Goal: Transaction & Acquisition: Subscribe to service/newsletter

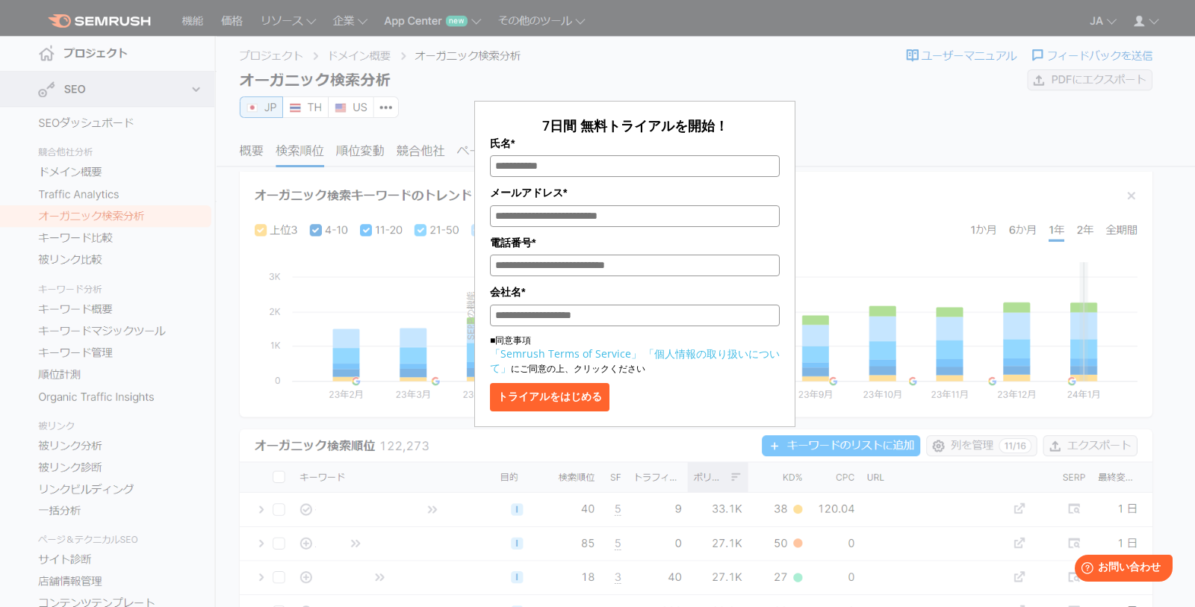
click at [1134, 195] on section "7日間 無料トライアルを開始！ 氏名* メールアドレス* 電話番号* 会社名* ■同意事項 「Semrush Terms of Service」 「個人情報の…" at bounding box center [597, 376] width 1195 height 752
click at [1133, 195] on section "7日間 無料トライアルを開始！ 氏名* メールアドレス* 電話番号* 会社名* ■同意事項 「Semrush Terms of Service」 「個人情報の…" at bounding box center [597, 376] width 1195 height 752
click at [1133, 194] on section "7日間 無料トライアルを開始！ 氏名* メールアドレス* 電話番号* 会社名* ■同意事項 「Semrush Terms of Service」 「個人情報の…" at bounding box center [597, 376] width 1195 height 752
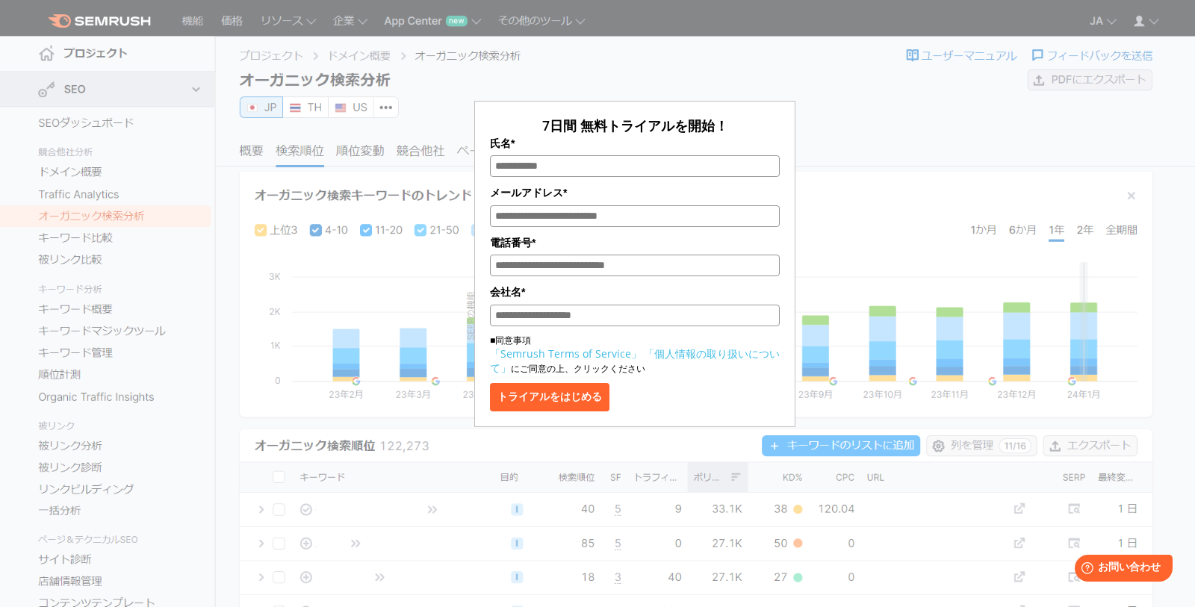
click at [1133, 194] on section "7日間 無料トライアルを開始！ 氏名* メールアドレス* 電話番号* 会社名* ■同意事項 「Semrush Terms of Service」 「個人情報の…" at bounding box center [597, 376] width 1195 height 752
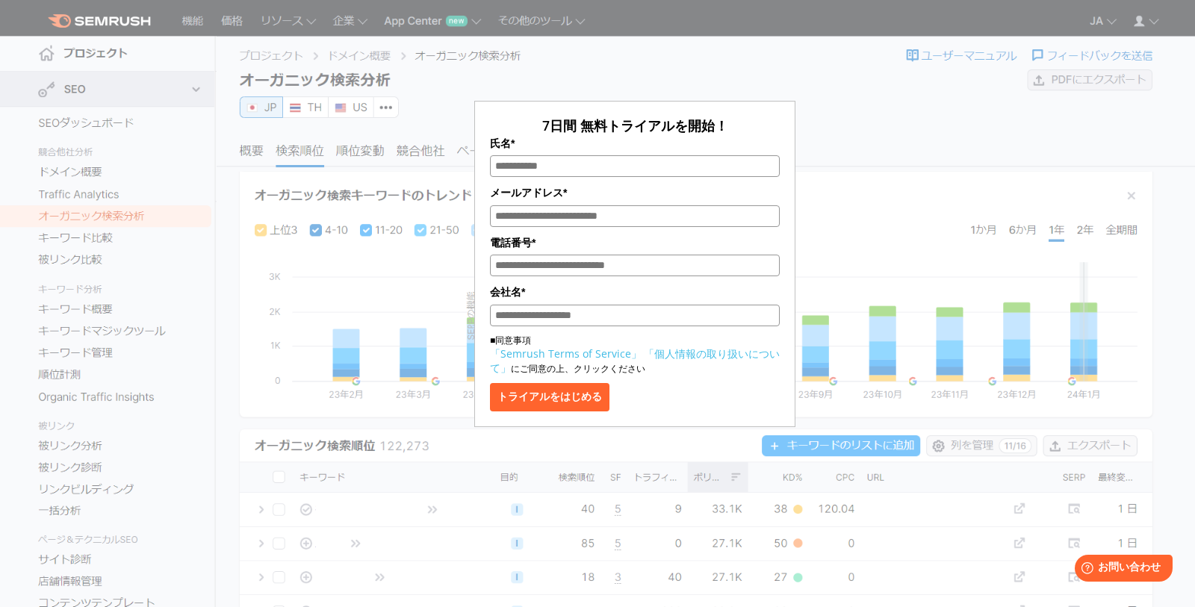
click at [1133, 194] on section "7日間 無料トライアルを開始！ 氏名* メールアドレス* 電話番号* 会社名* ■同意事項 「Semrush Terms of Service」 「個人情報の…" at bounding box center [597, 376] width 1195 height 752
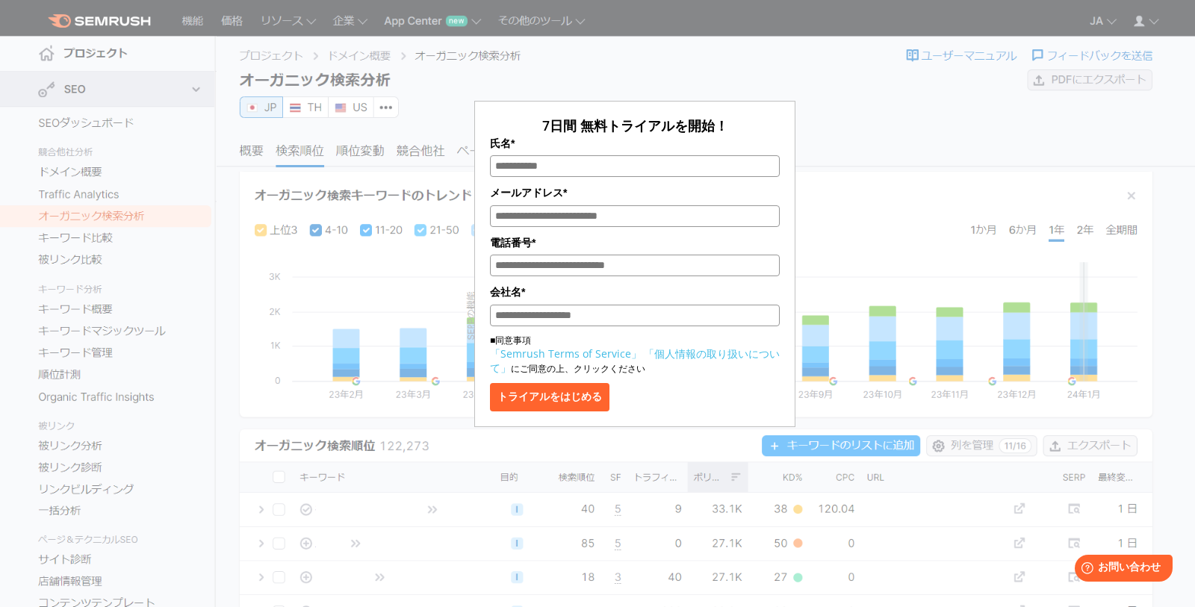
click at [1133, 194] on section "7日間 無料トライアルを開始！ 氏名* メールアドレス* 電話番号* 会社名* ■同意事項 「Semrush Terms of Service」 「個人情報の…" at bounding box center [597, 376] width 1195 height 752
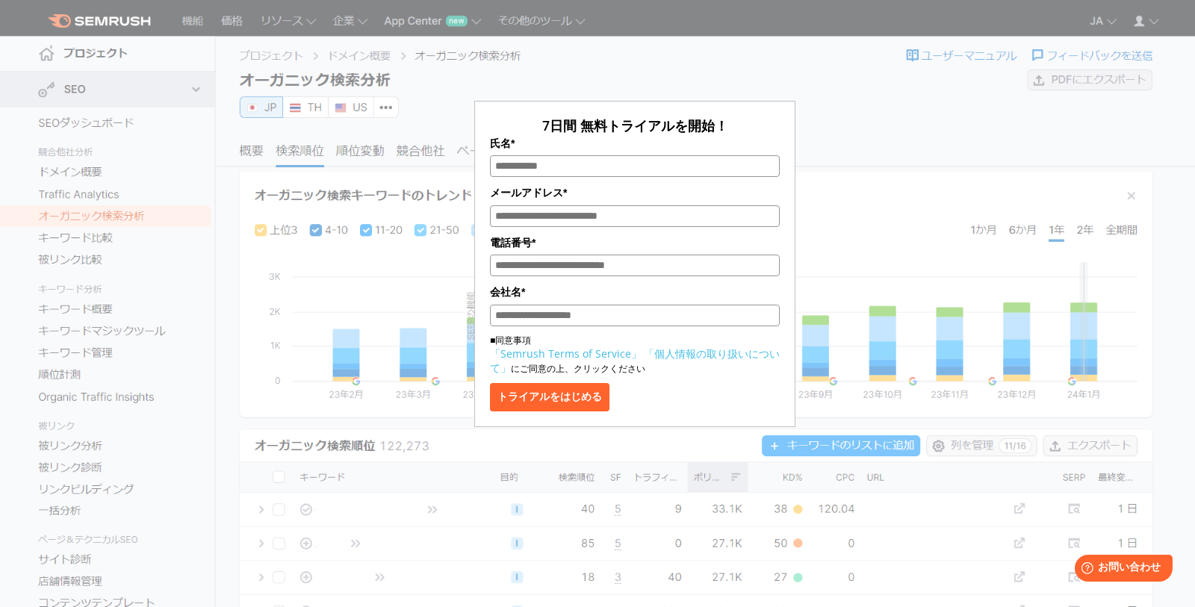
click at [1133, 194] on section "7日間 無料トライアルを開始！ 氏名* メールアドレス* 電話番号* 会社名* ■同意事項 「Semrush Terms of Service」 「個人情報の…" at bounding box center [597, 376] width 1195 height 752
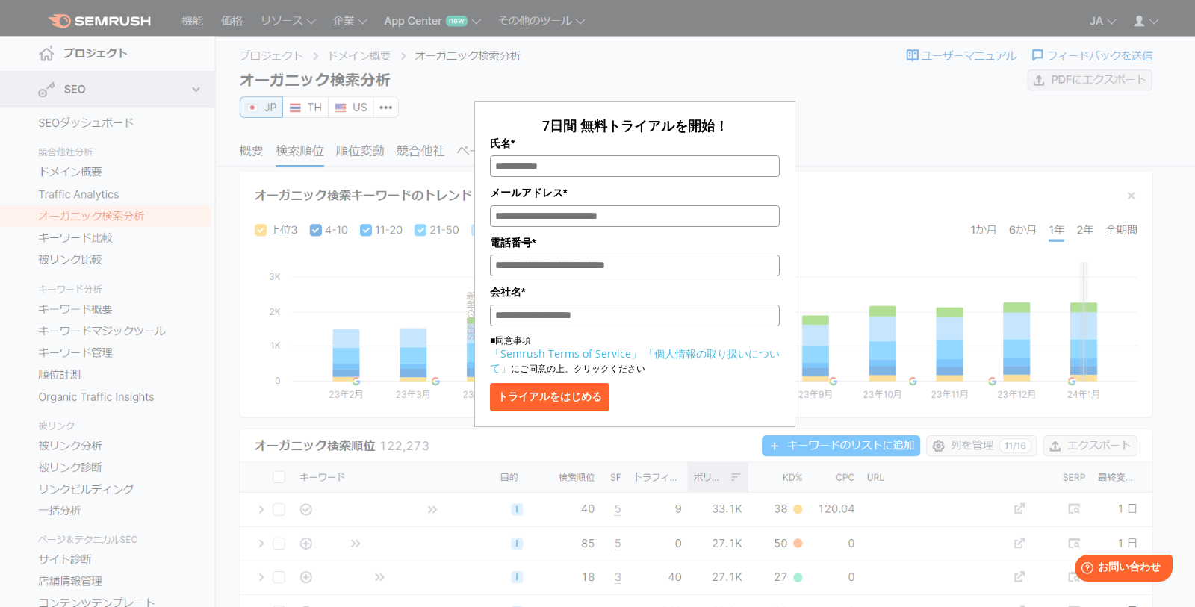
click at [1133, 194] on section "7日間 無料トライアルを開始！ 氏名* メールアドレス* 電話番号* 会社名* ■同意事項 「Semrush Terms of Service」 「個人情報の…" at bounding box center [597, 376] width 1195 height 752
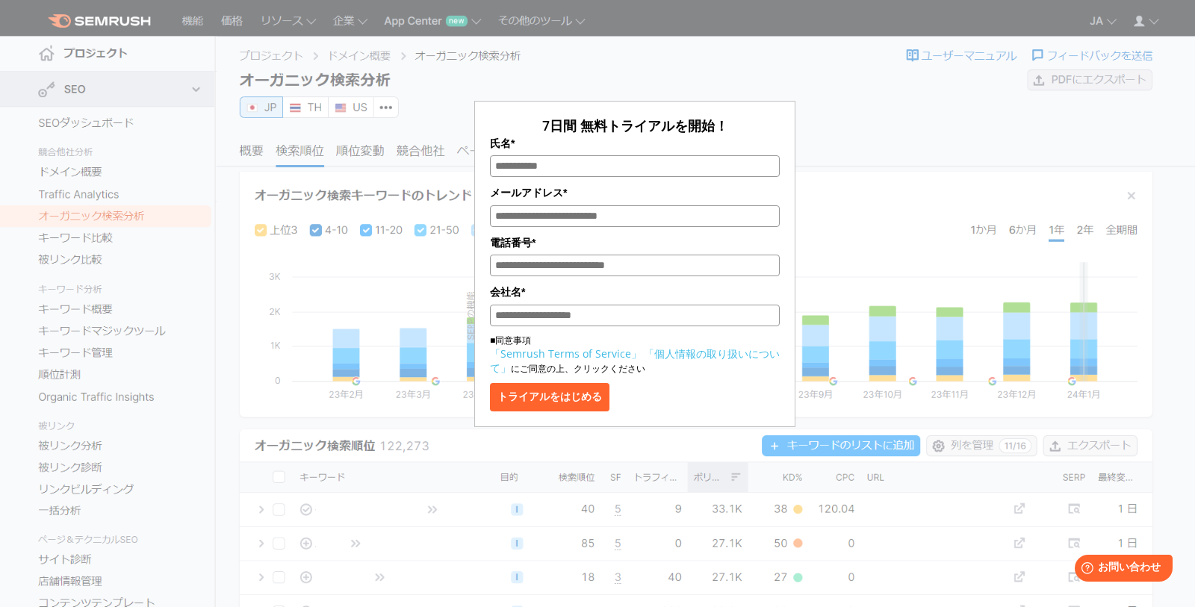
click at [1133, 194] on section "7日間 無料トライアルを開始！ 氏名* メールアドレス* 電話番号* 会社名* ■同意事項 「Semrush Terms of Service」 「個人情報の…" at bounding box center [597, 376] width 1195 height 752
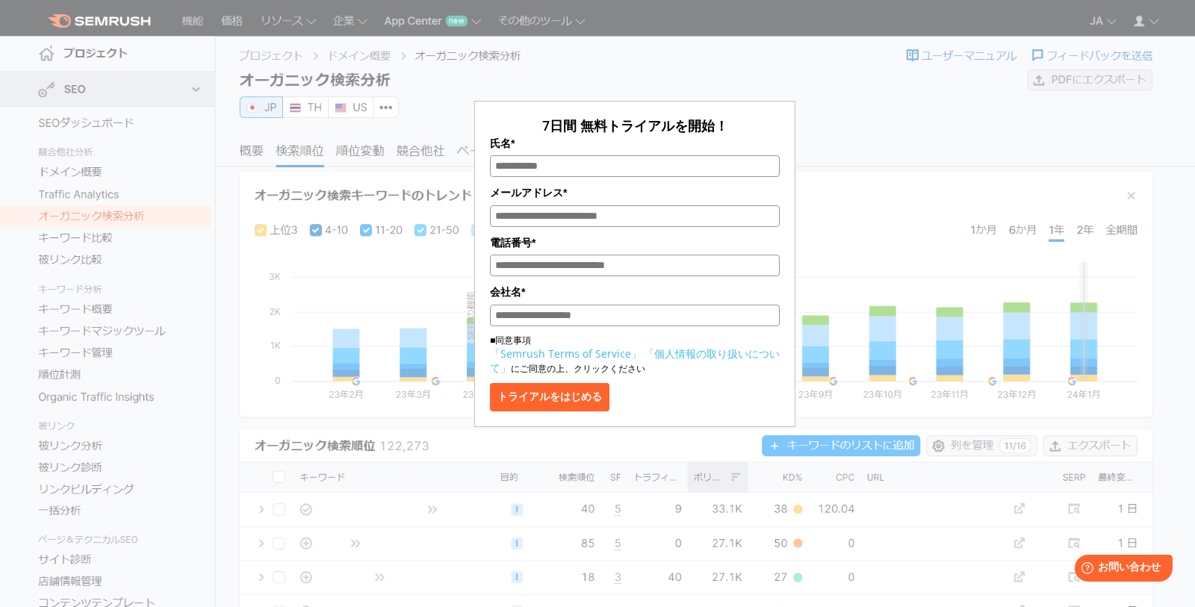
click at [1133, 194] on section "7日間 無料トライアルを開始！ 氏名* メールアドレス* 電話番号* 会社名* ■同意事項 「Semrush Terms of Service」 「個人情報の…" at bounding box center [597, 376] width 1195 height 752
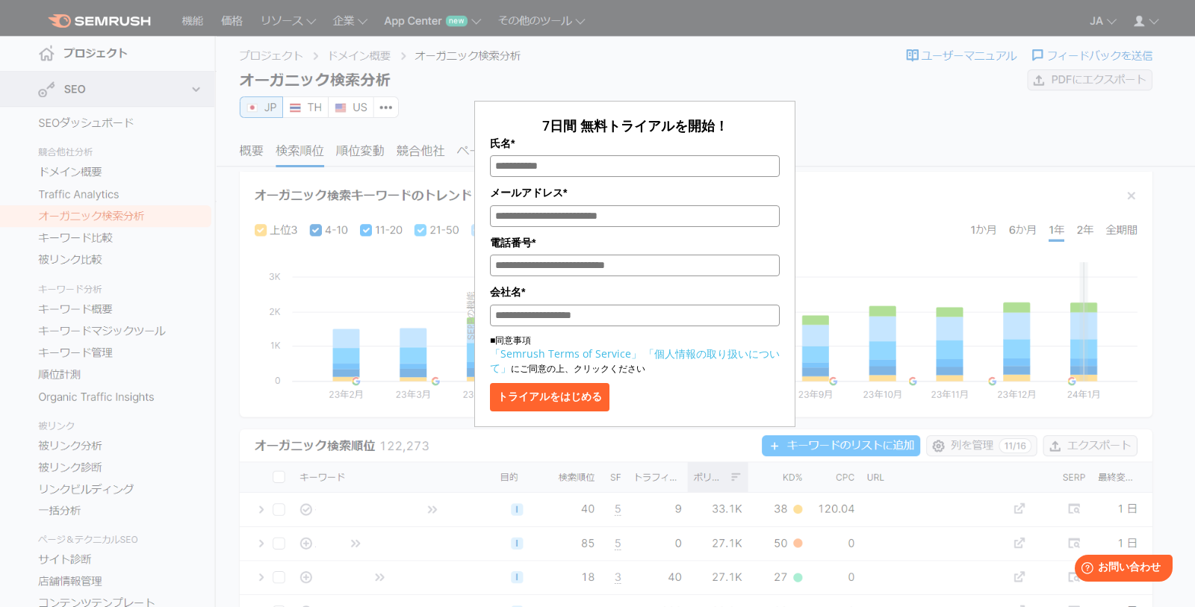
click at [1133, 194] on section "7日間 無料トライアルを開始！ 氏名* メールアドレス* 電話番号* 会社名* ■同意事項 「Semrush Terms of Service」 「個人情報の…" at bounding box center [597, 376] width 1195 height 752
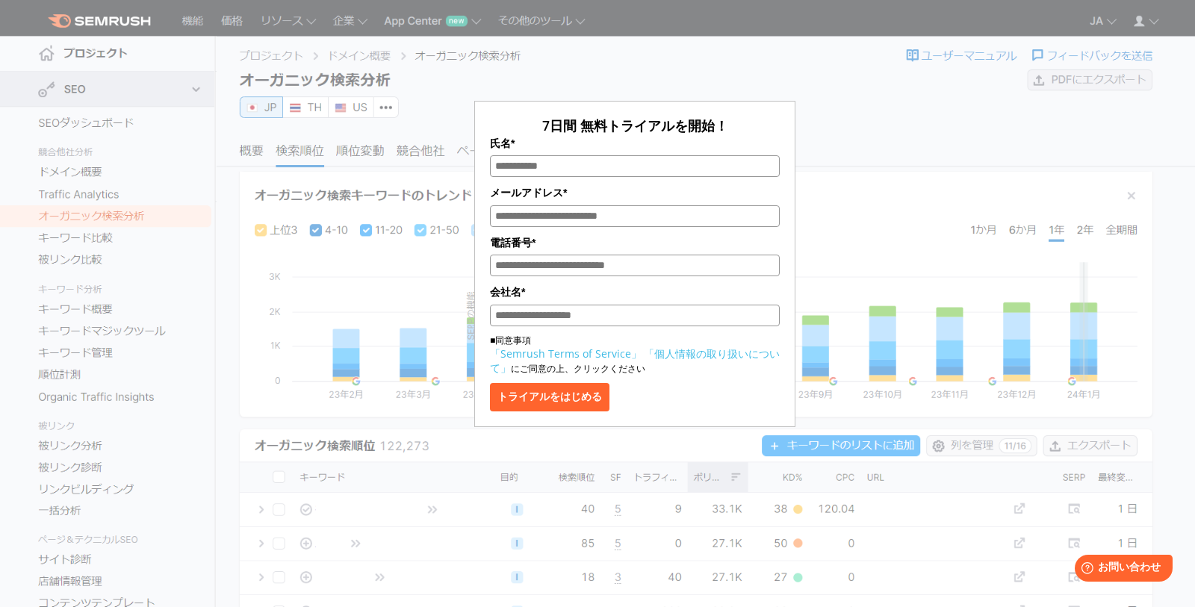
click at [1133, 194] on section "7日間 無料トライアルを開始！ 氏名* メールアドレス* 電話番号* 会社名* ■同意事項 「Semrush Terms of Service」 「個人情報の…" at bounding box center [597, 376] width 1195 height 752
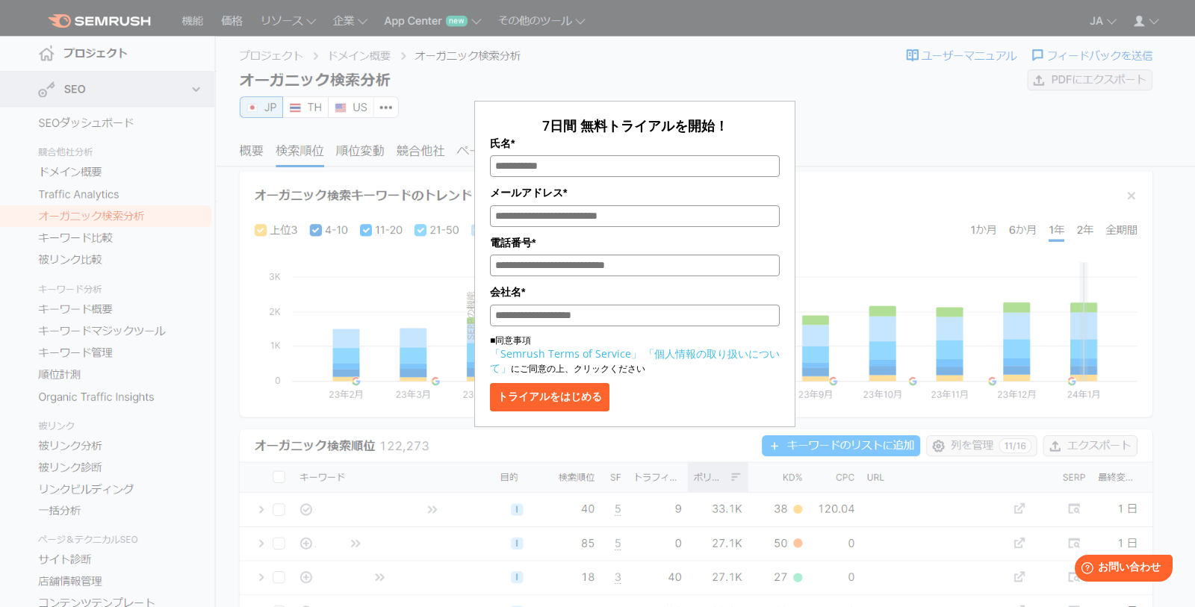
click at [1133, 194] on section "7日間 無料トライアルを開始！ 氏名* メールアドレス* 電話番号* 会社名* ■同意事項 「Semrush Terms of Service」 「個人情報の…" at bounding box center [597, 376] width 1195 height 752
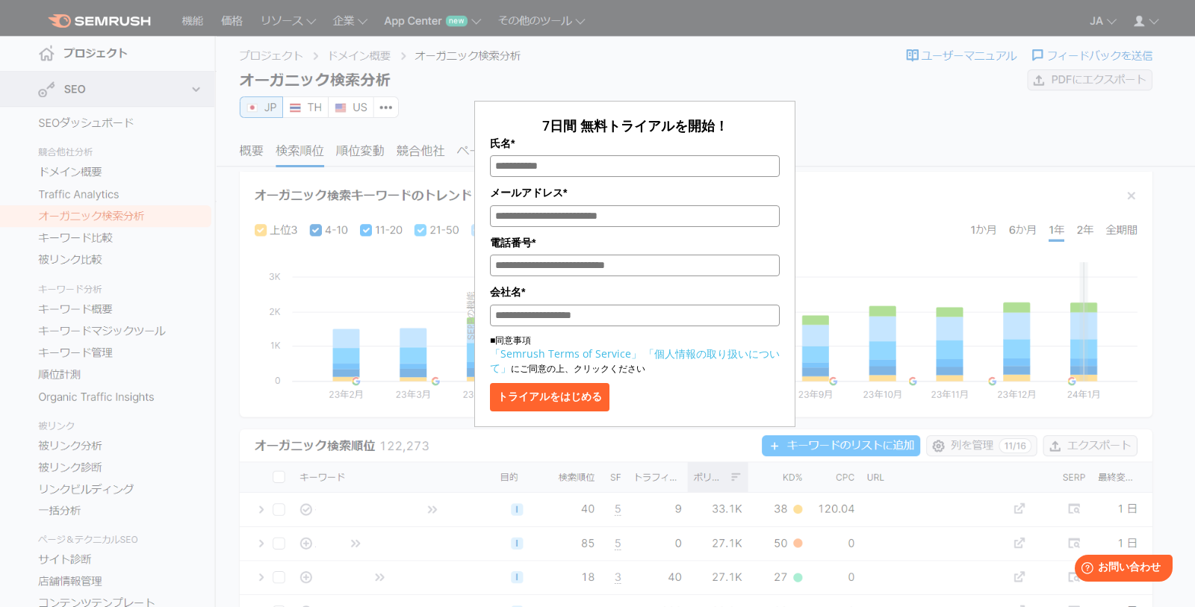
click at [1133, 194] on section "7日間 無料トライアルを開始！ 氏名* メールアドレス* 電話番号* 会社名* ■同意事項 「Semrush Terms of Service」 「個人情報の…" at bounding box center [597, 376] width 1195 height 752
